Goal: Task Accomplishment & Management: Use online tool/utility

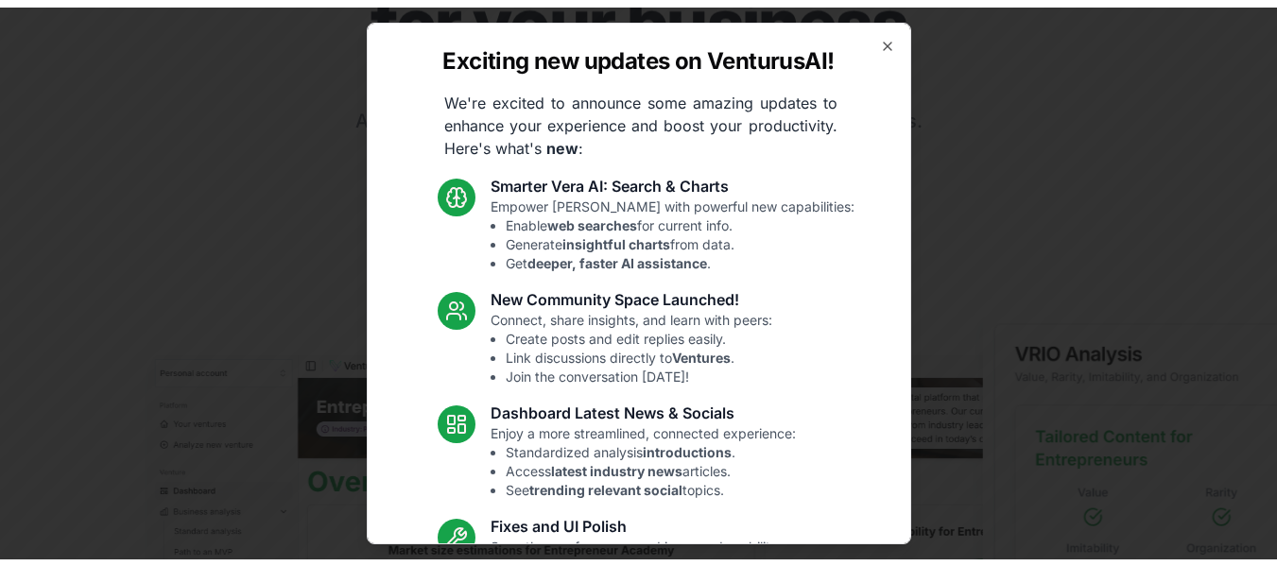
scroll to position [94, 0]
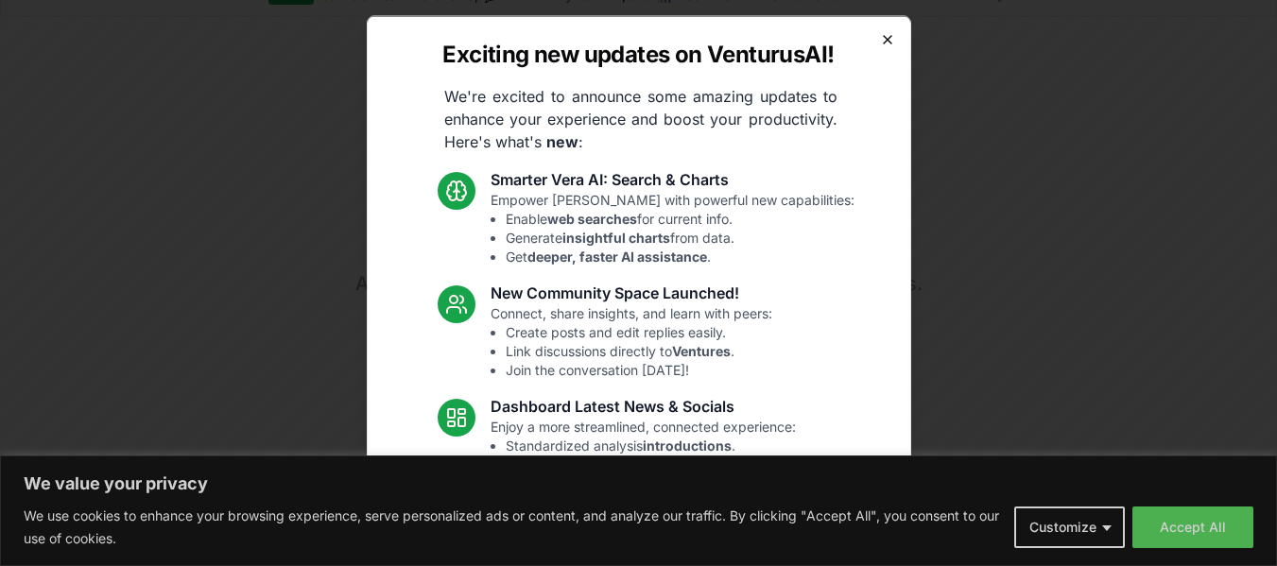
click at [880, 37] on icon "button" at bounding box center [887, 38] width 15 height 15
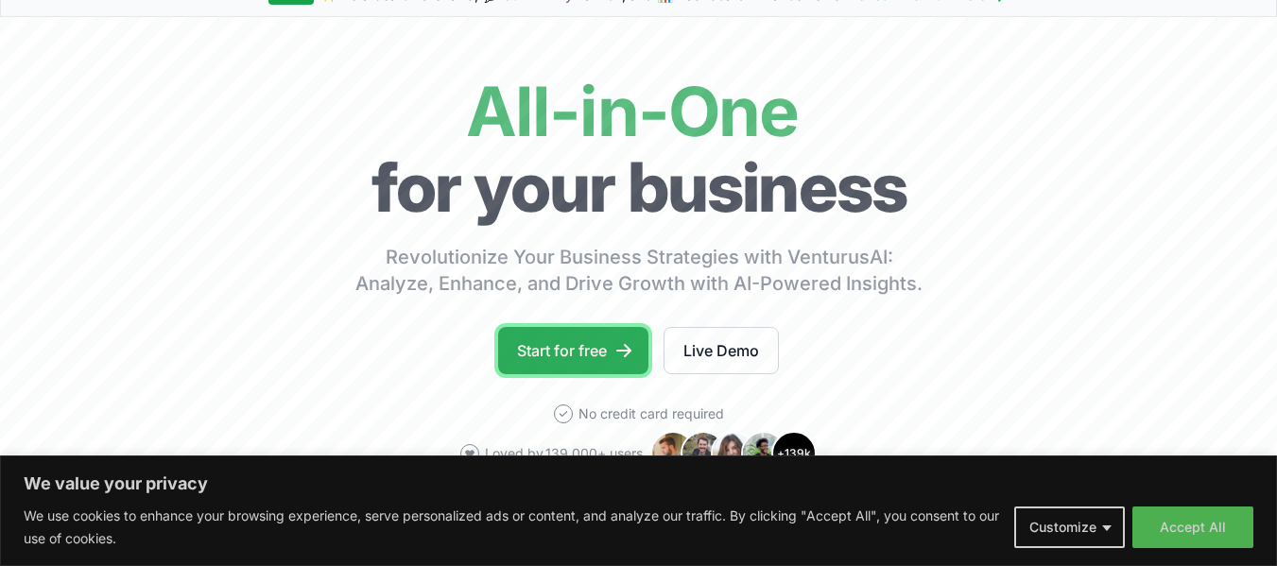
click at [579, 347] on link "Start for free" at bounding box center [573, 350] width 150 height 47
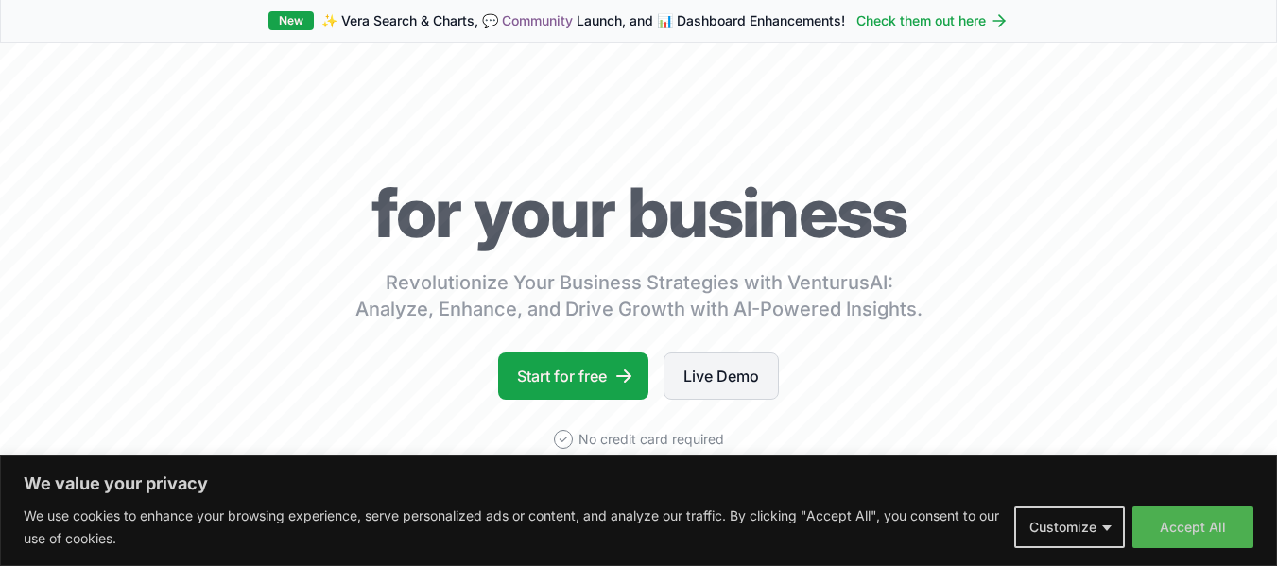
scroll to position [94, 0]
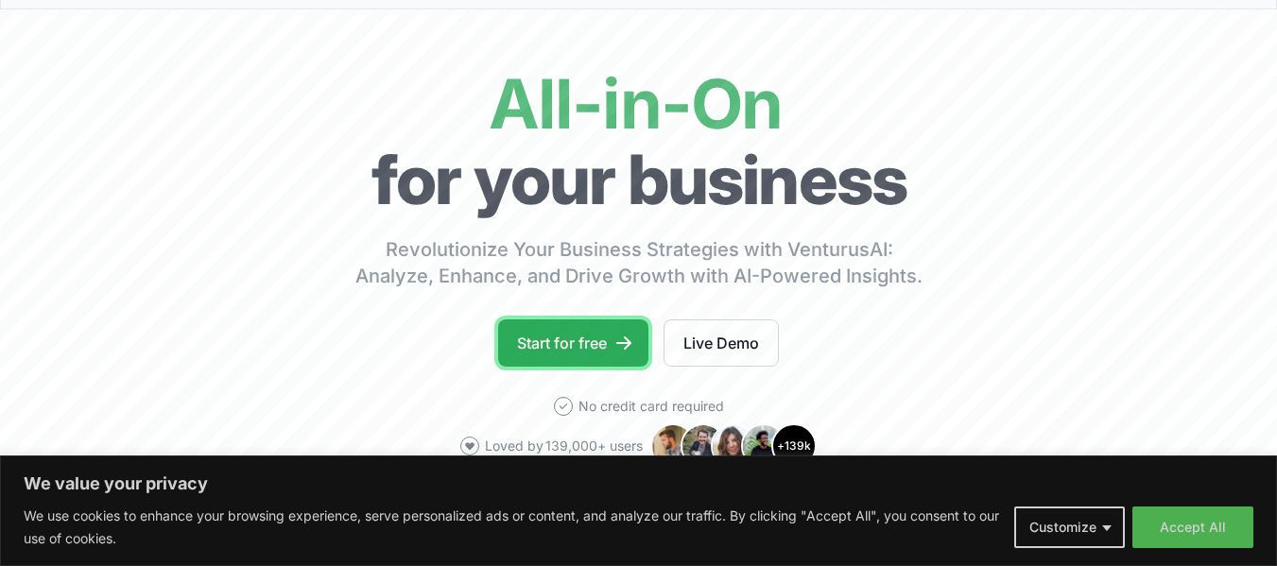
click at [590, 344] on link "Start for free" at bounding box center [573, 342] width 150 height 47
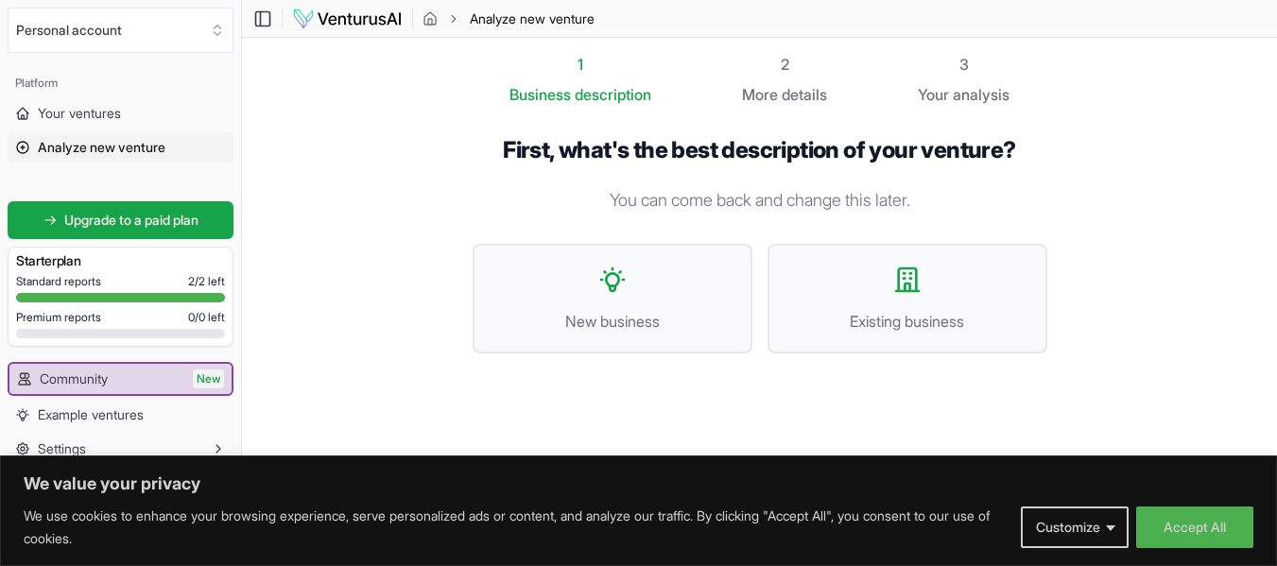
scroll to position [1, 0]
click at [577, 297] on button "New business" at bounding box center [612, 298] width 280 height 110
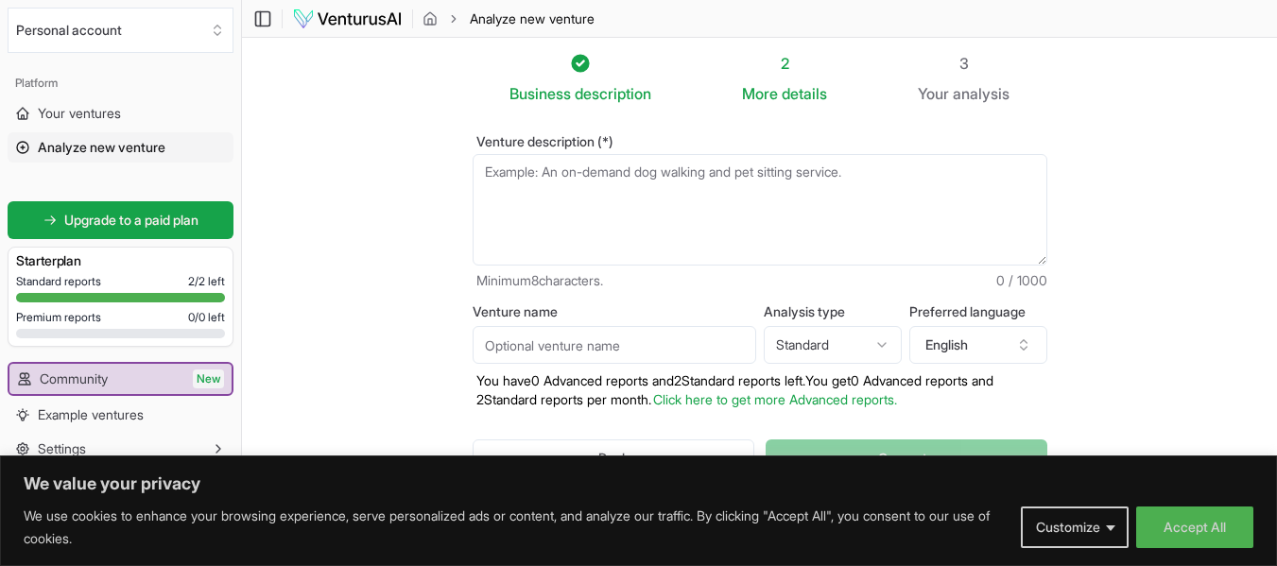
click at [542, 174] on textarea "Venture description (*)" at bounding box center [759, 210] width 575 height 112
type textarea "f"
click at [696, 169] on textarea "car washing centre with 4 bay and a detailing area" at bounding box center [759, 210] width 575 height 112
click at [842, 169] on textarea "car washing centre with 4 bay a detailing area" at bounding box center [759, 210] width 575 height 112
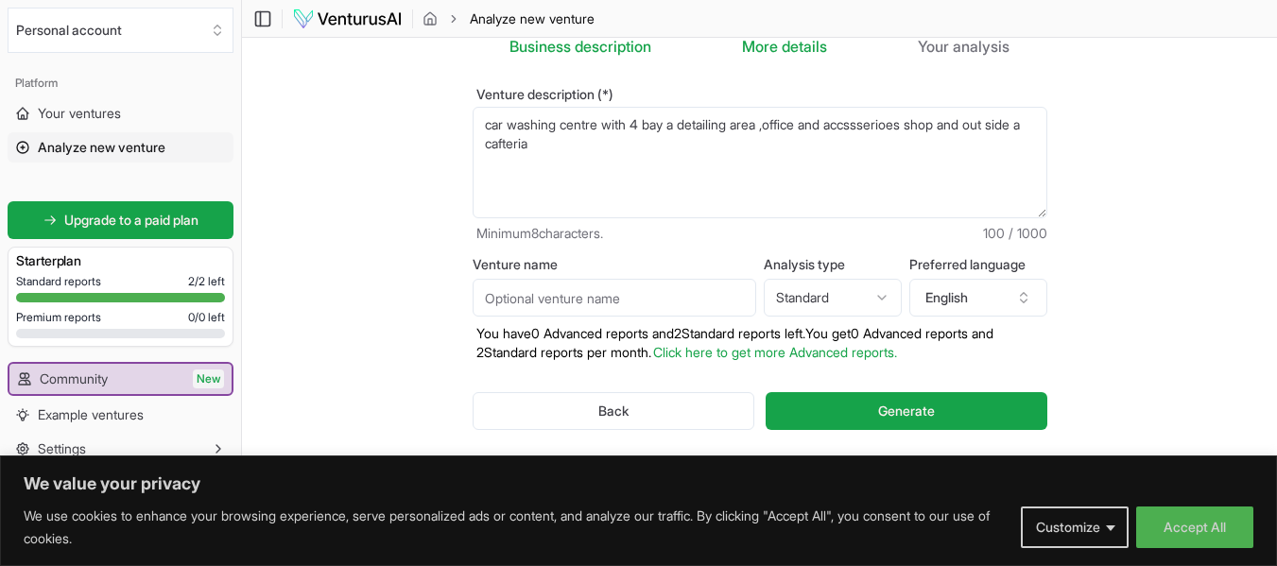
scroll to position [83, 0]
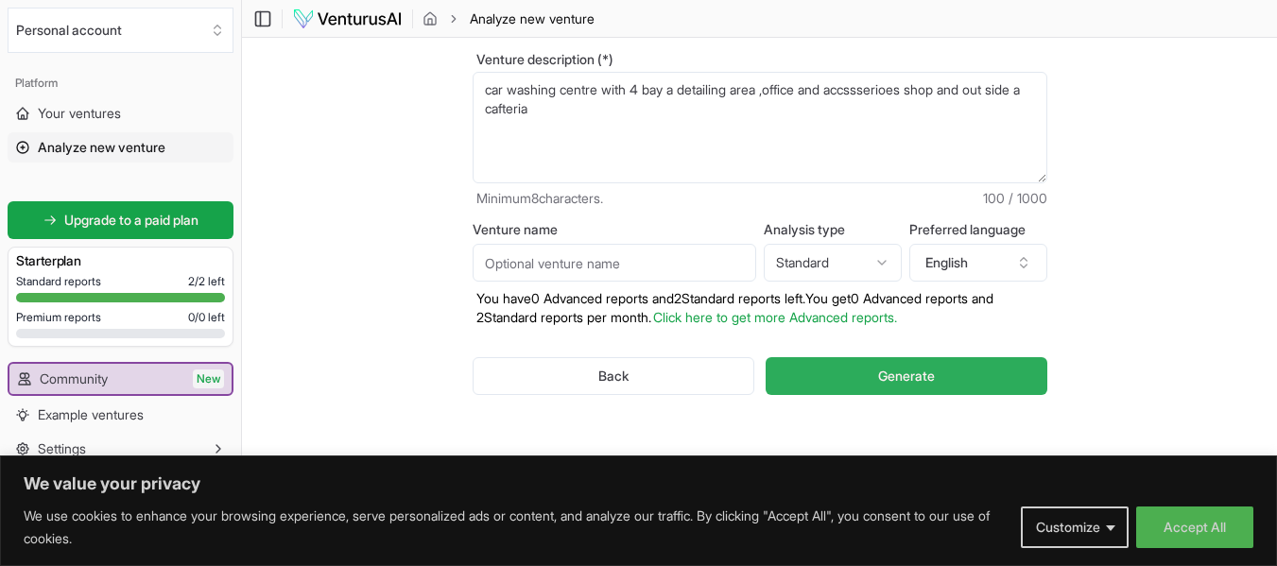
type textarea "car washing centre with 4 bay a detailing area ,office and accssserioes shop an…"
click at [938, 382] on button "Generate" at bounding box center [905, 376] width 281 height 38
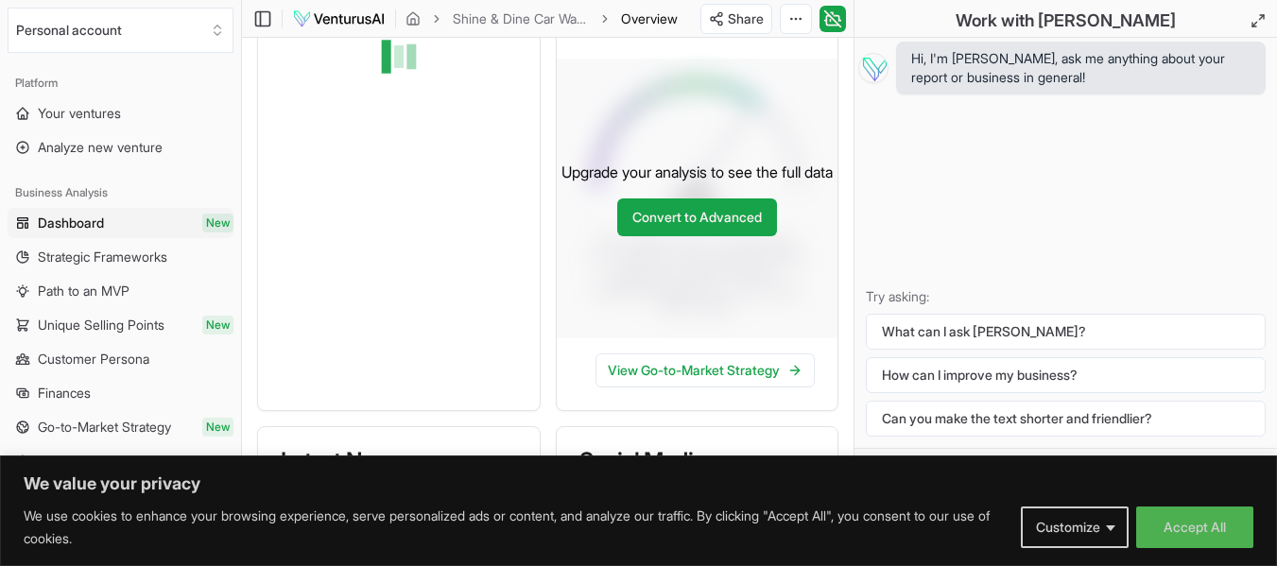
scroll to position [334, 0]
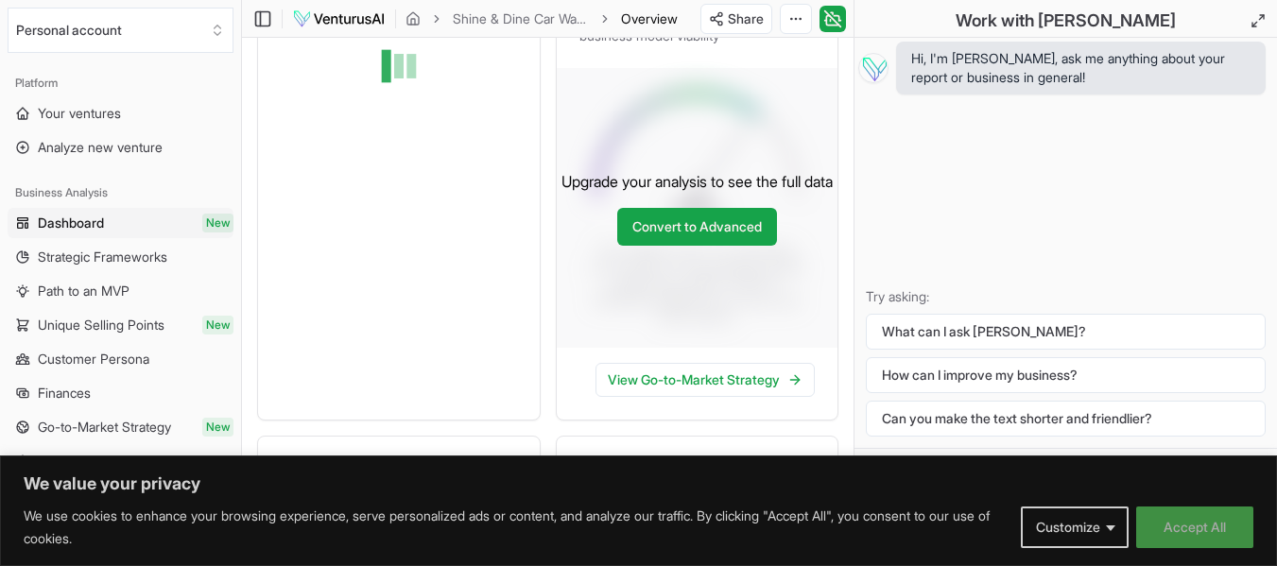
click at [1187, 523] on button "Accept All" at bounding box center [1194, 527] width 117 height 42
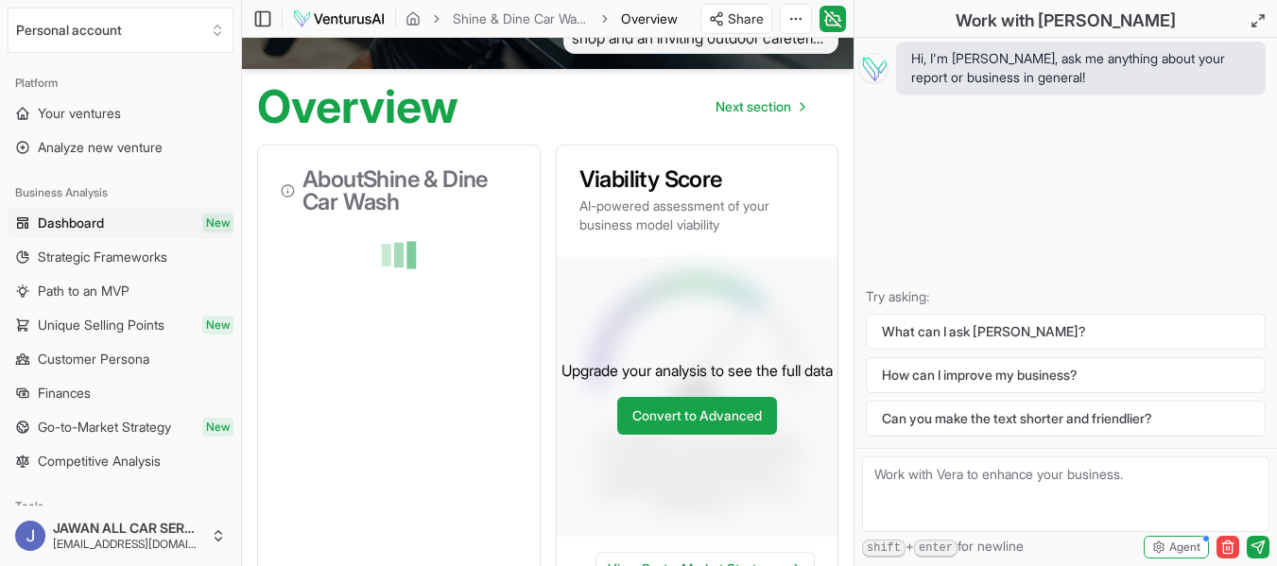
scroll to position [165, 0]
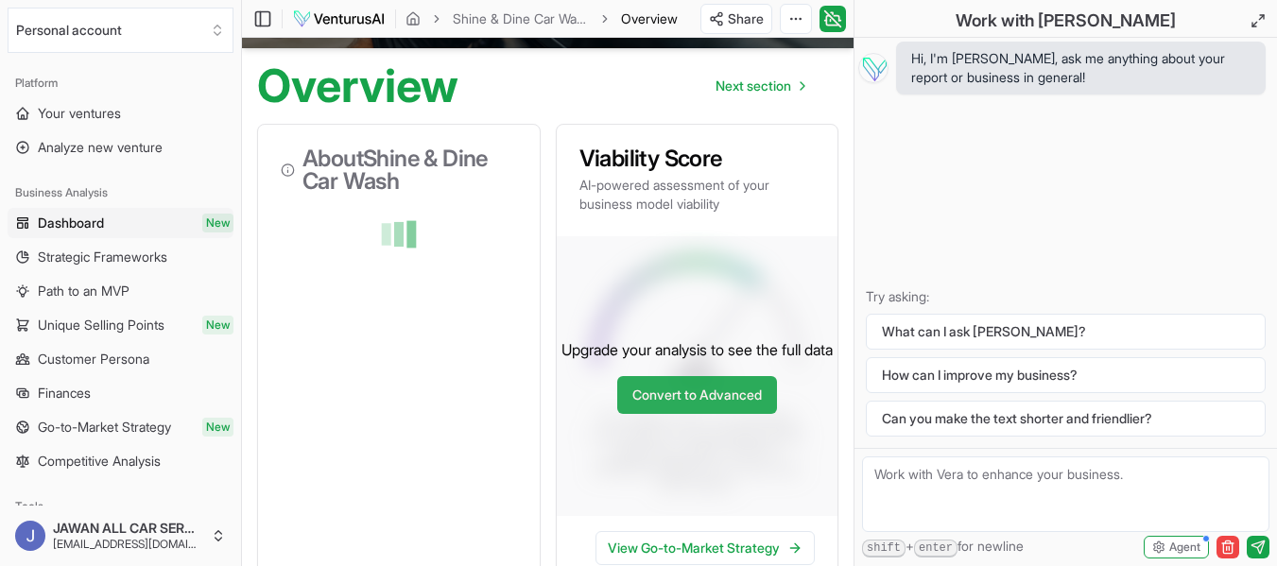
click at [696, 409] on link "Convert to Advanced" at bounding box center [697, 395] width 160 height 38
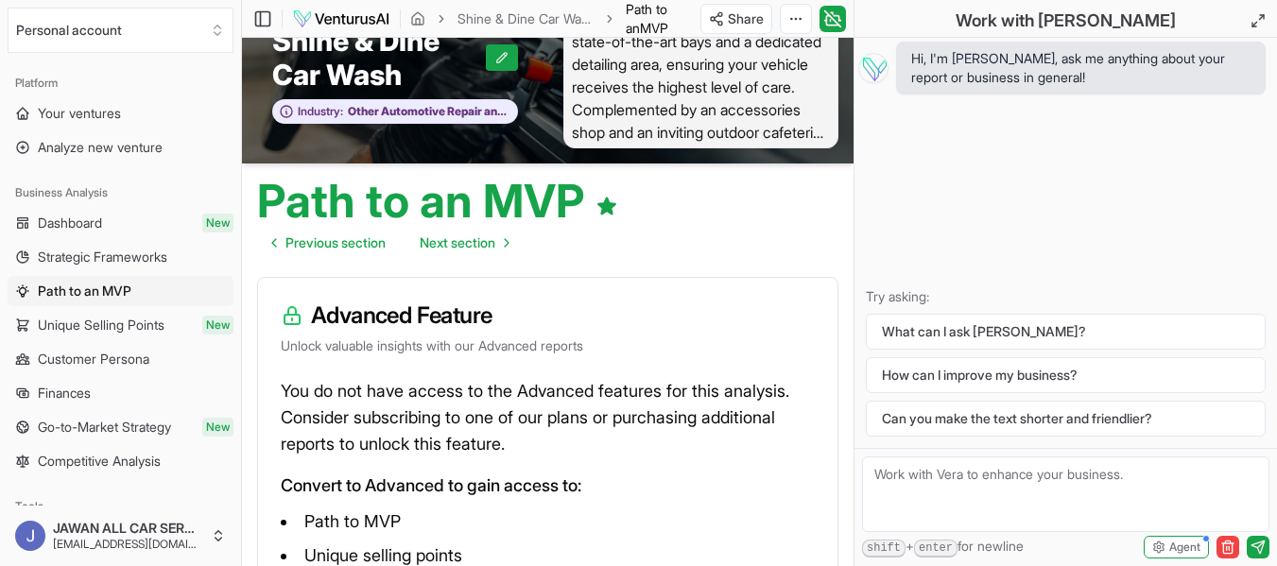
scroll to position [33, 0]
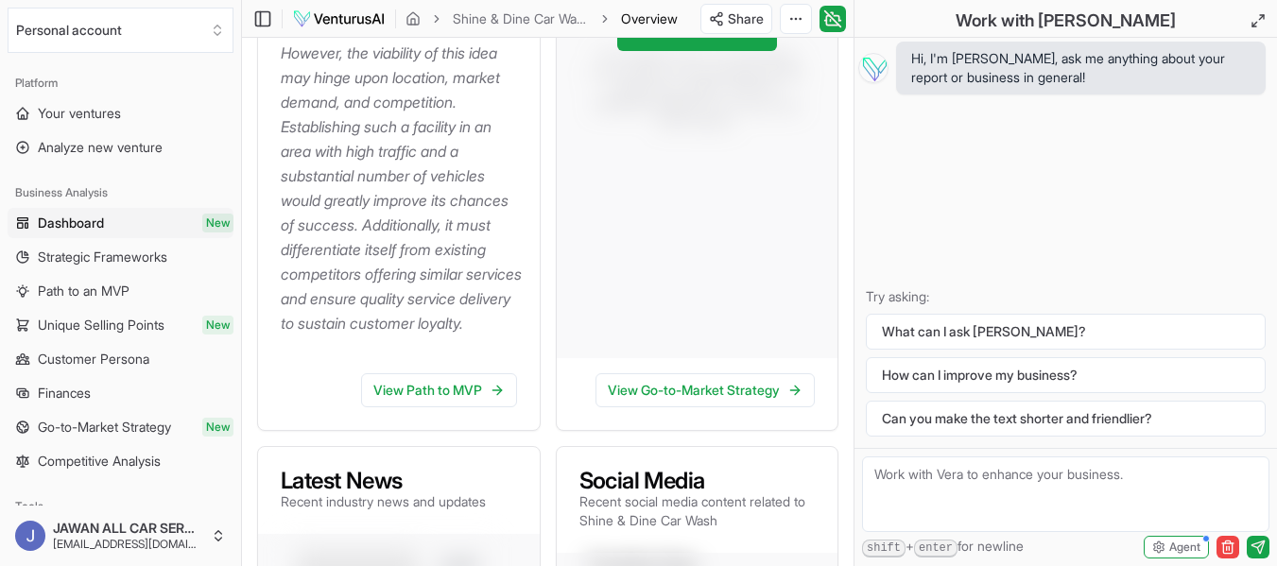
scroll to position [732, 0]
click at [392, 408] on link "View Path to MVP" at bounding box center [439, 391] width 156 height 34
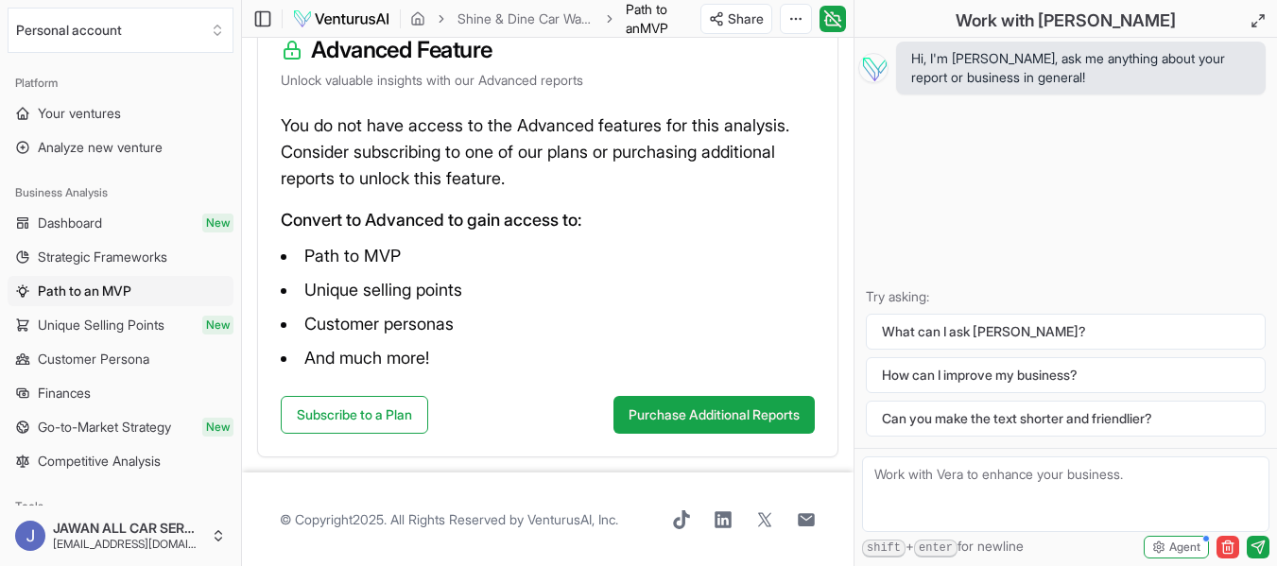
scroll to position [317, 0]
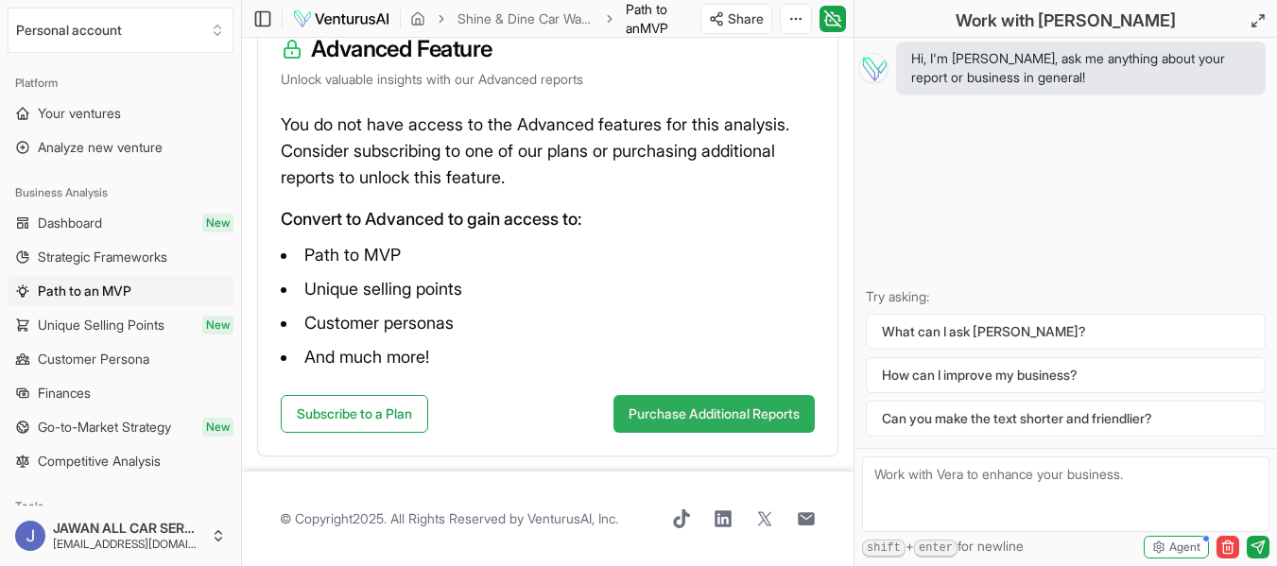
click at [669, 408] on button "Purchase Additional Reports" at bounding box center [713, 414] width 201 height 38
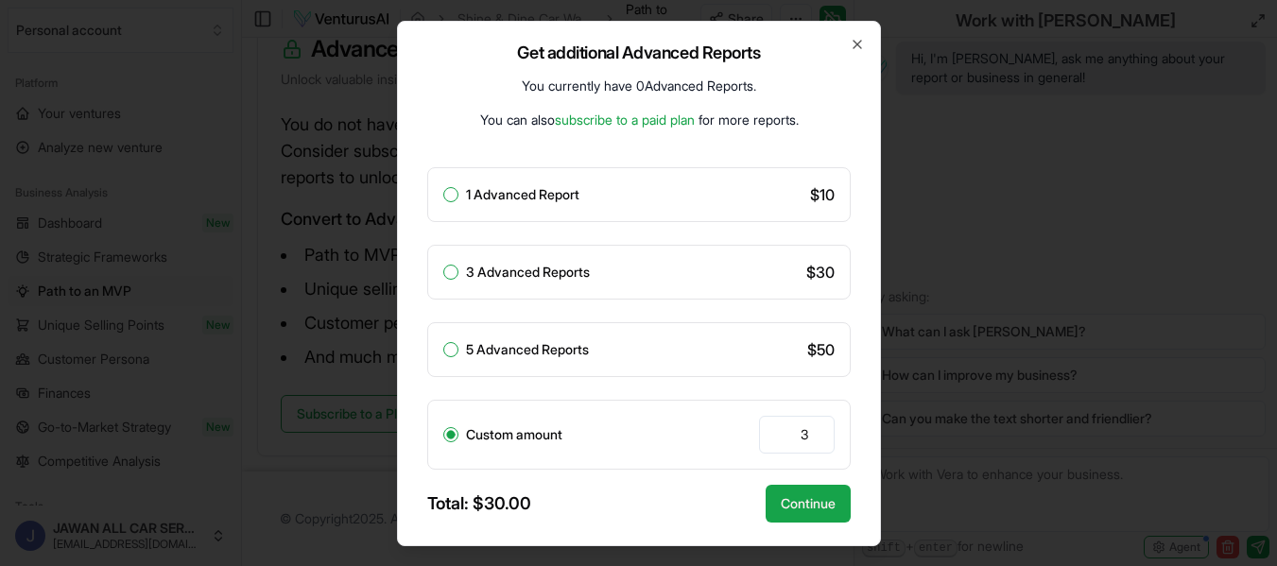
click at [194, 290] on div at bounding box center [638, 283] width 1277 height 566
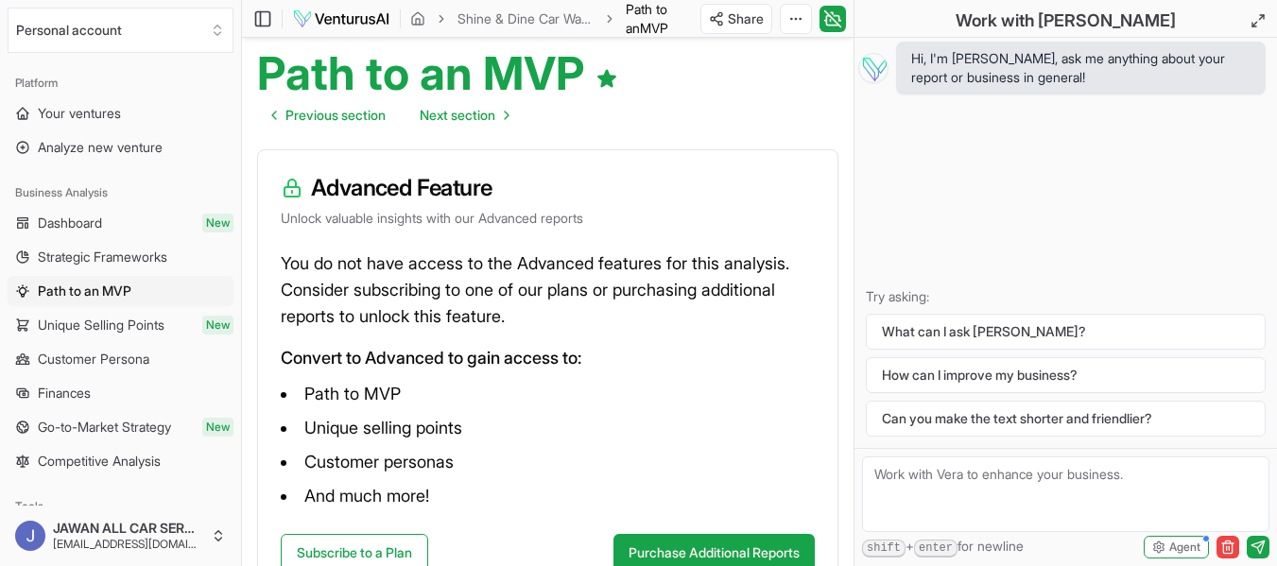
scroll to position [0, 0]
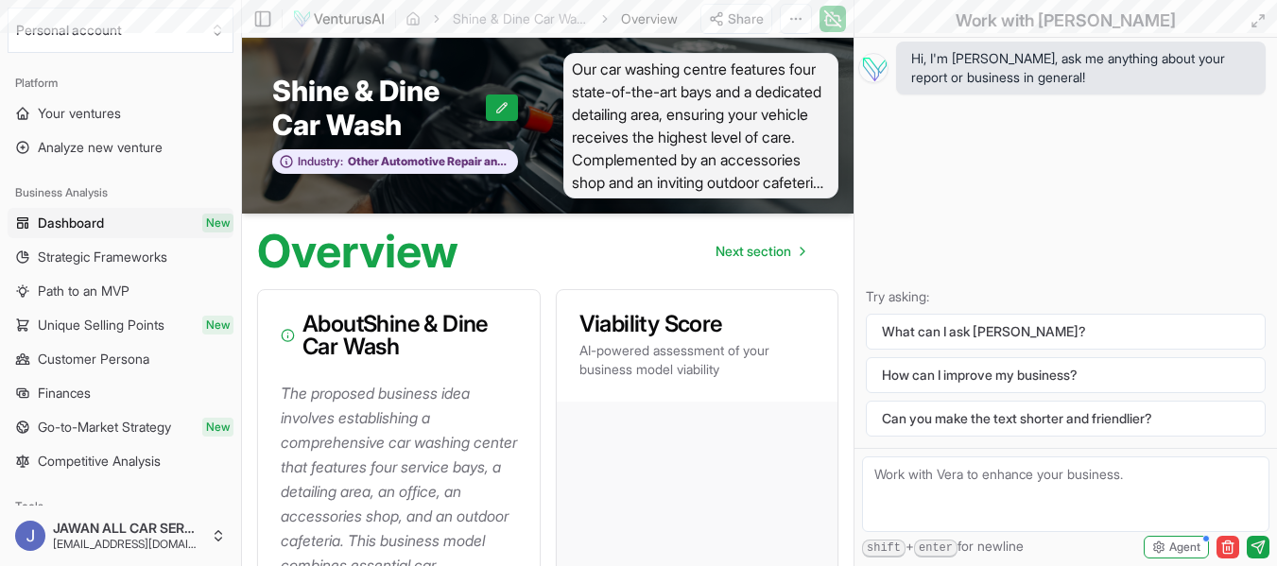
scroll to position [732, 0]
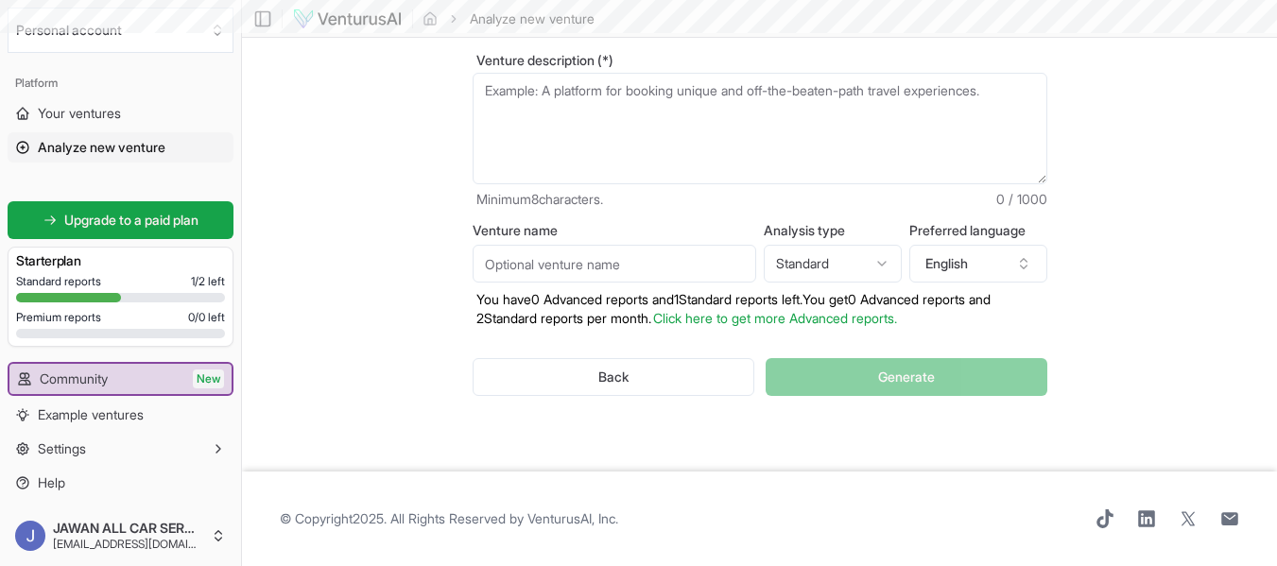
scroll to position [82, 0]
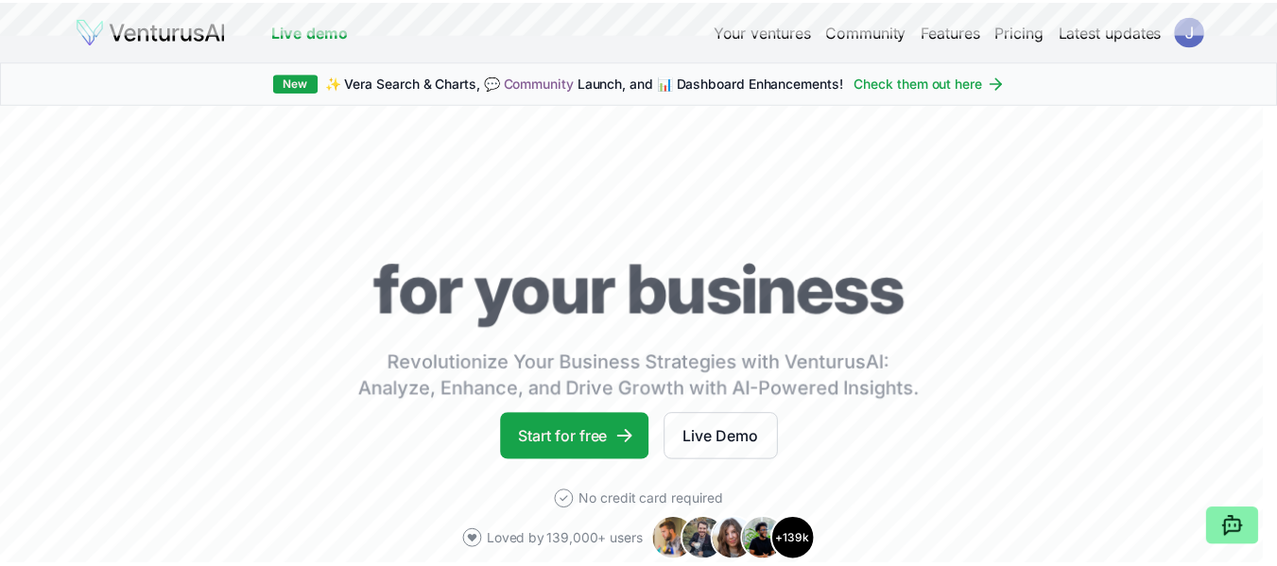
scroll to position [94, 0]
